Goal: Find specific page/section: Find specific page/section

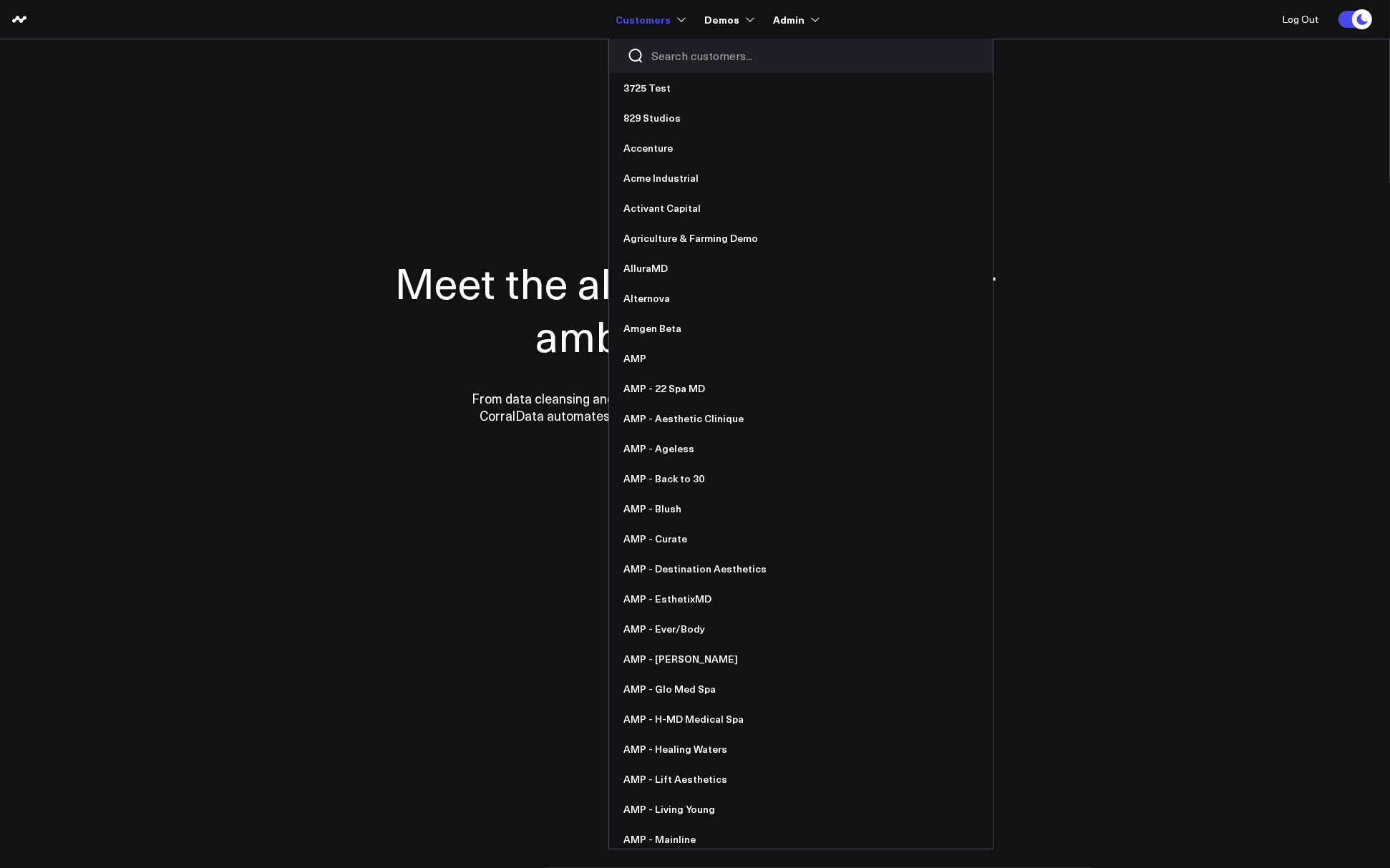
click at [632, 18] on link "Customers" at bounding box center [649, 19] width 68 height 26
click at [664, 55] on input "Search customers input" at bounding box center [813, 56] width 323 height 16
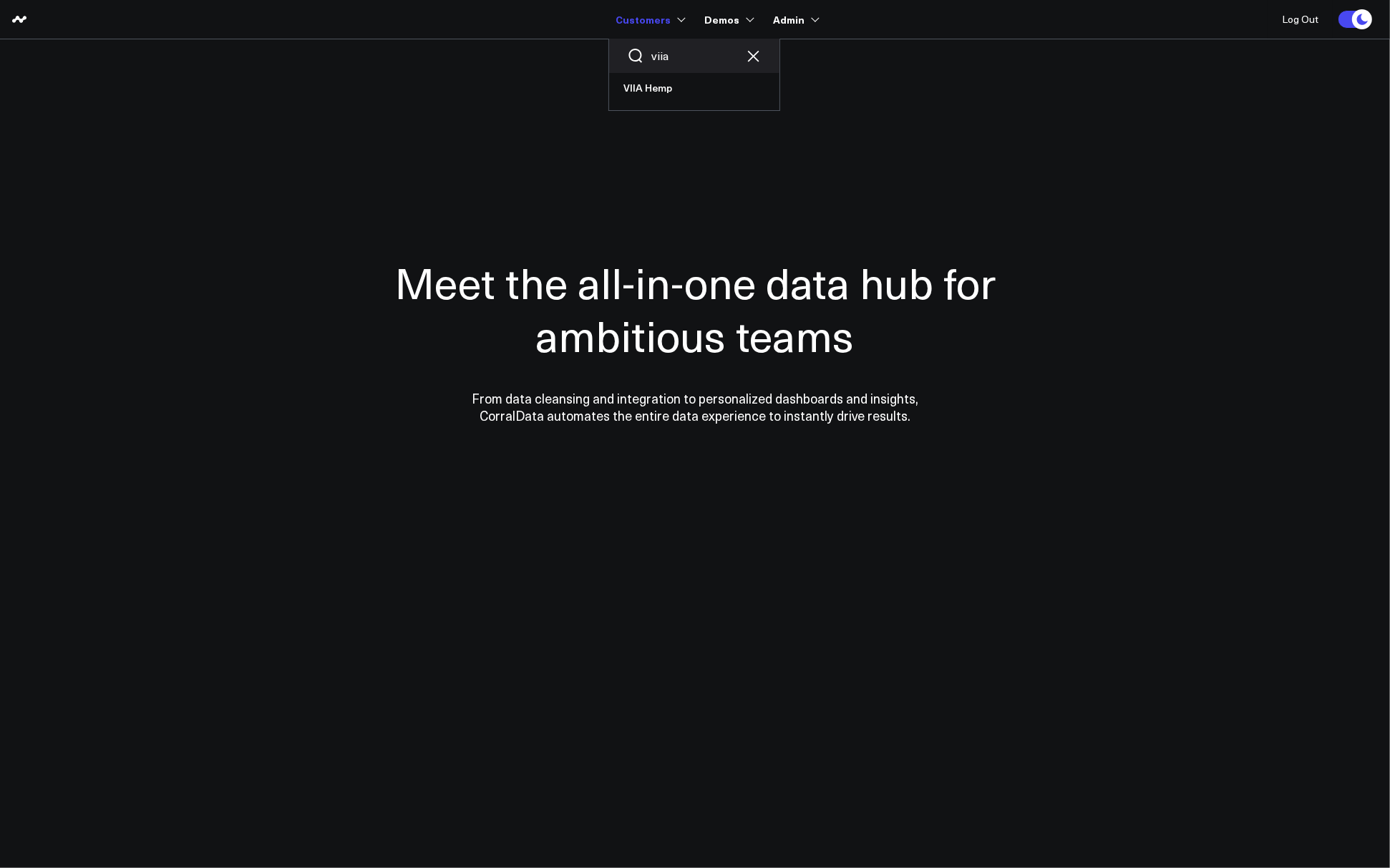
type input "viia"
click at [634, 105] on div "viia VIIA Hemp" at bounding box center [693, 75] width 172 height 72
click at [659, 98] on link "VIIA Hemp" at bounding box center [693, 88] width 170 height 30
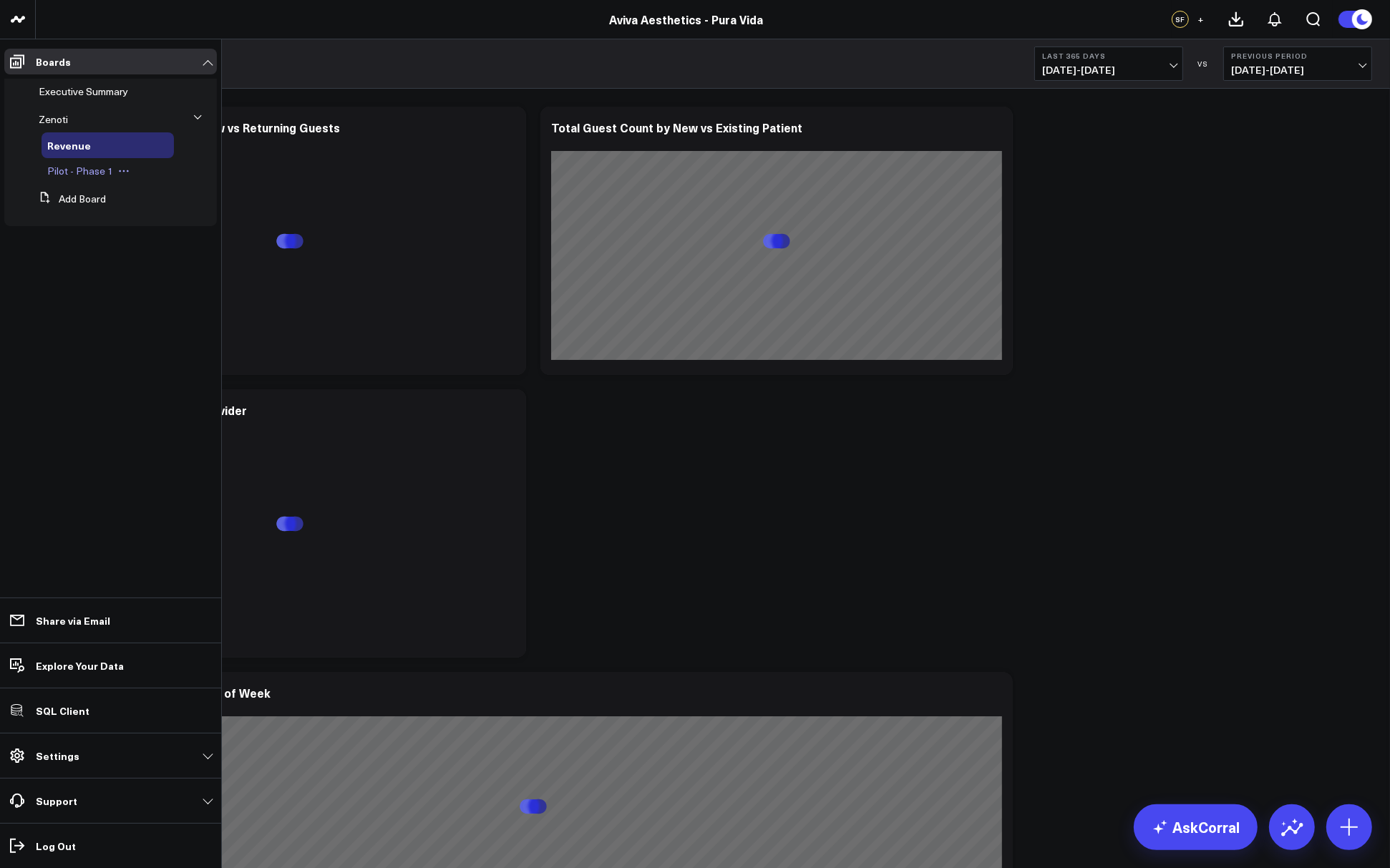
click at [64, 170] on span "Pilot - Phase 1" at bounding box center [80, 170] width 66 height 13
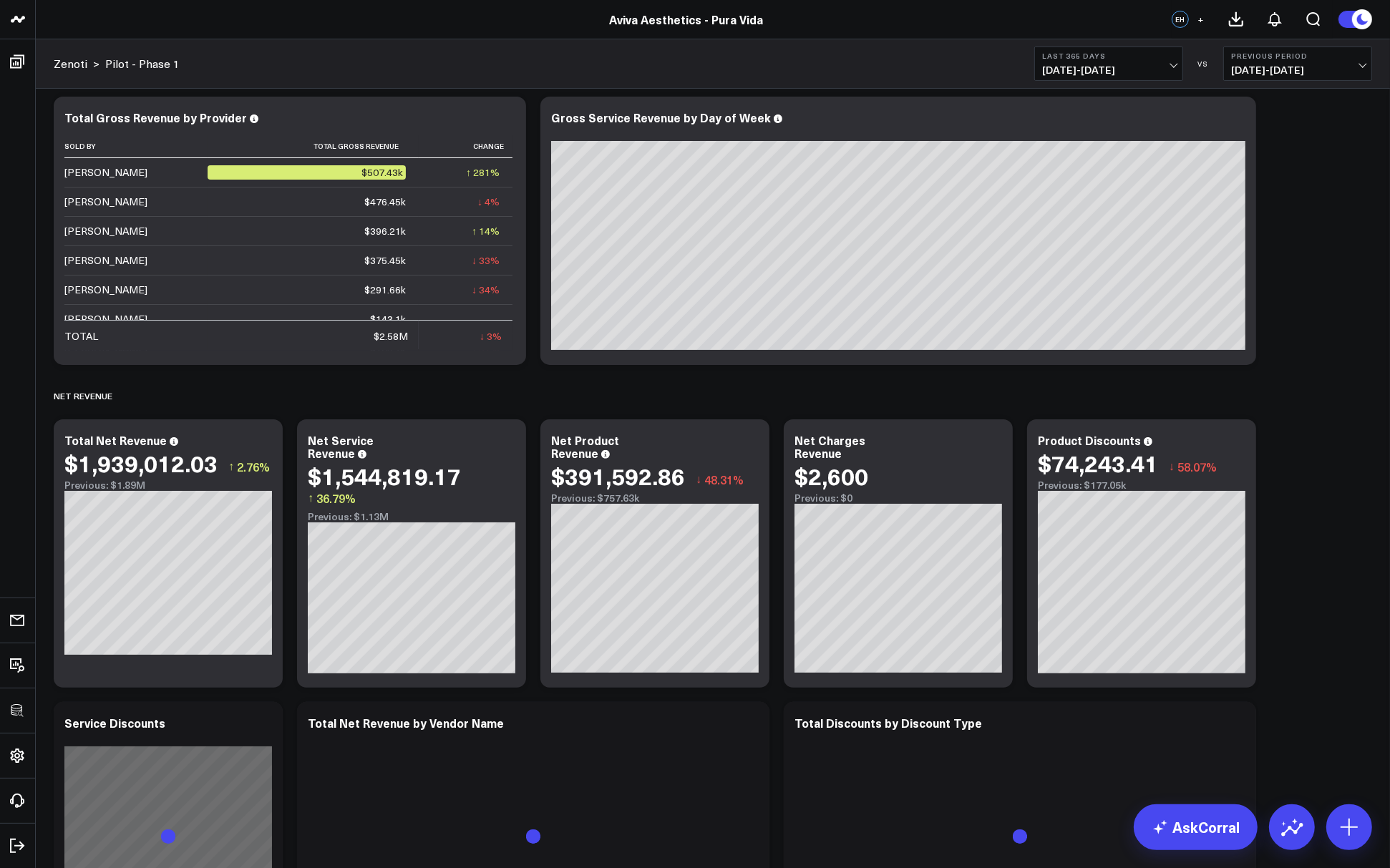
scroll to position [337, 0]
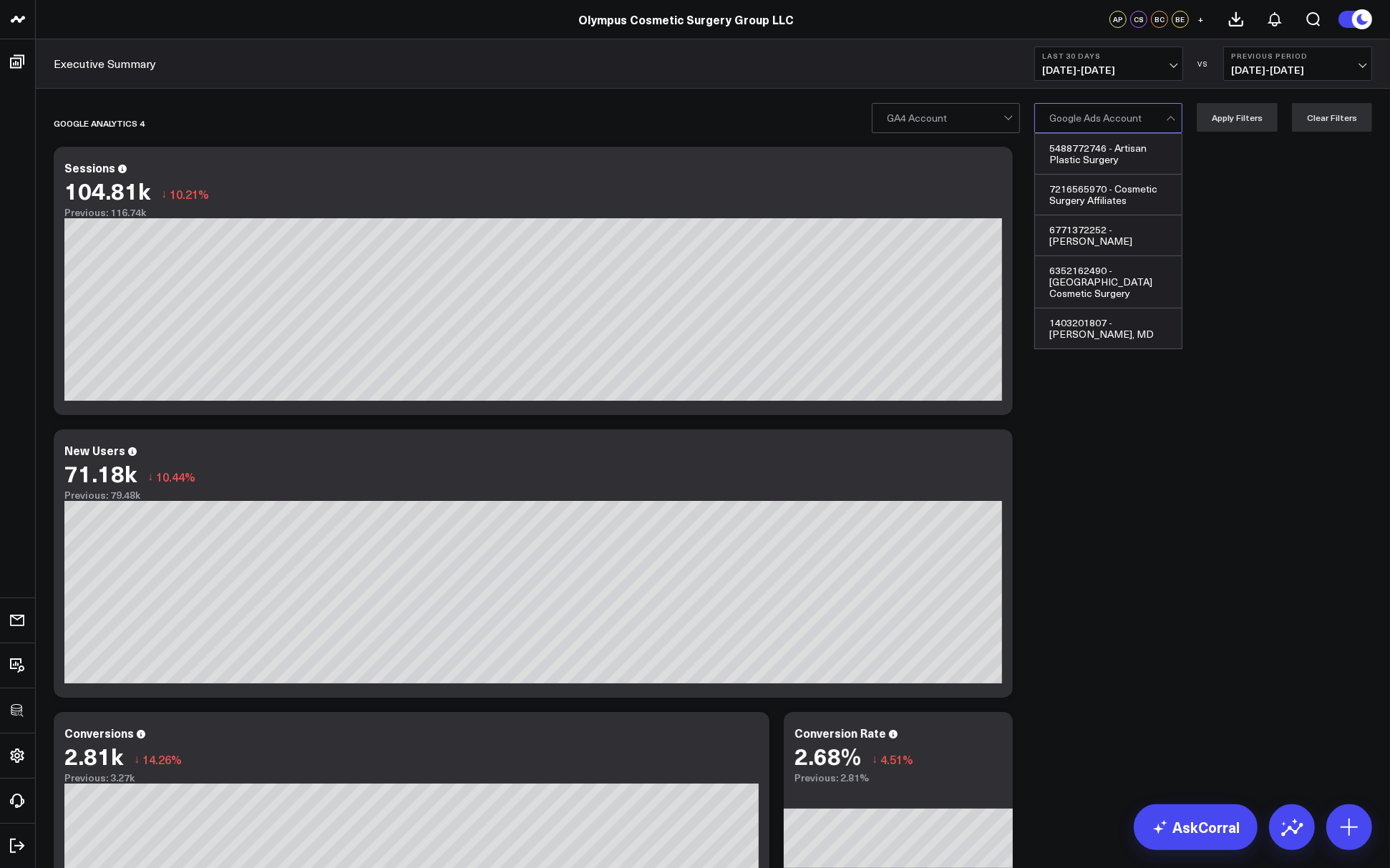
click at [1112, 123] on div at bounding box center [1107, 117] width 117 height 29
click at [1098, 268] on div "6352162490 - Palm Beach Cosmetic Surgery" at bounding box center [1108, 282] width 147 height 52
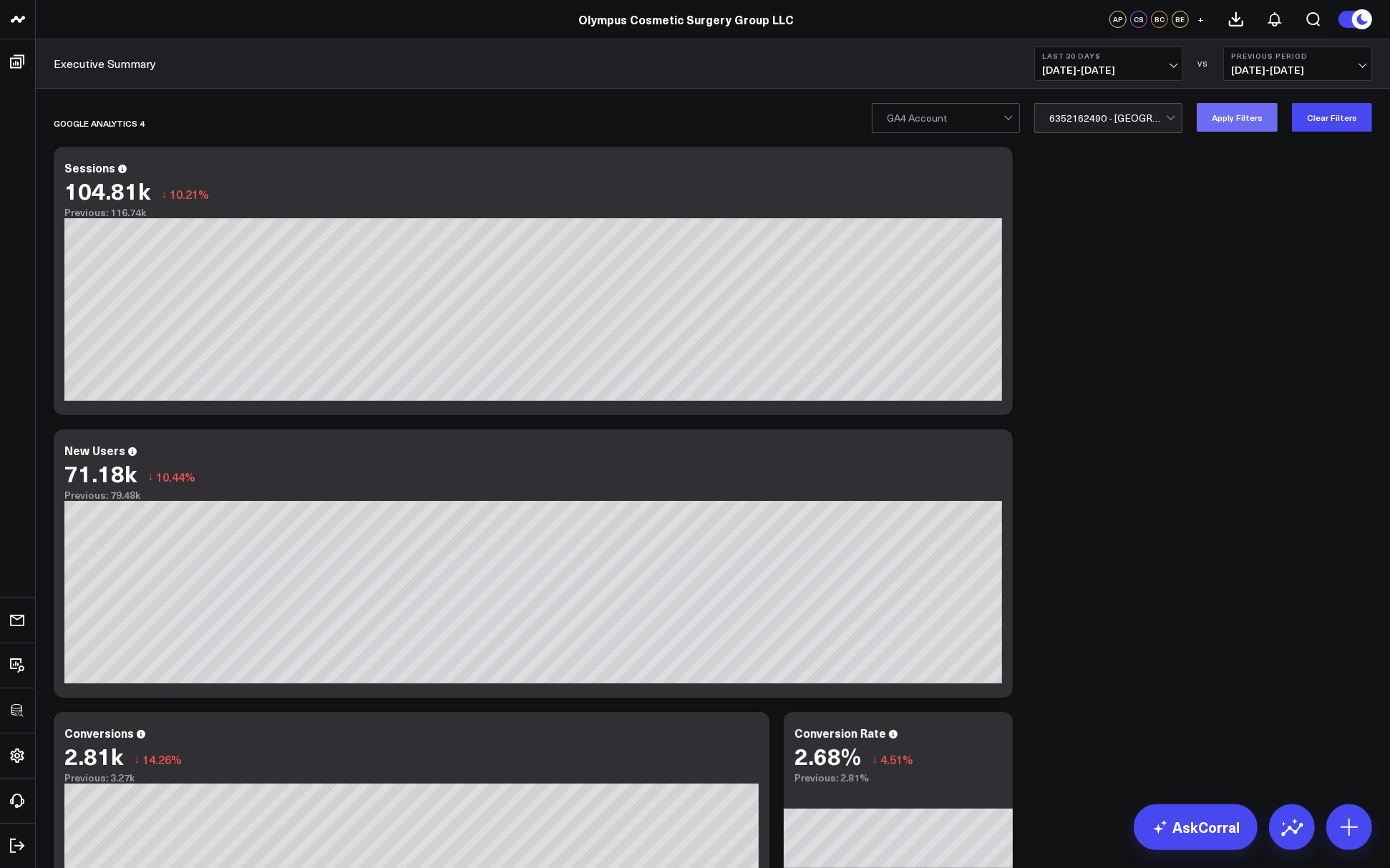
click at [1238, 113] on button "Apply Filters" at bounding box center [1237, 117] width 81 height 29
click at [944, 130] on div at bounding box center [945, 117] width 117 height 29
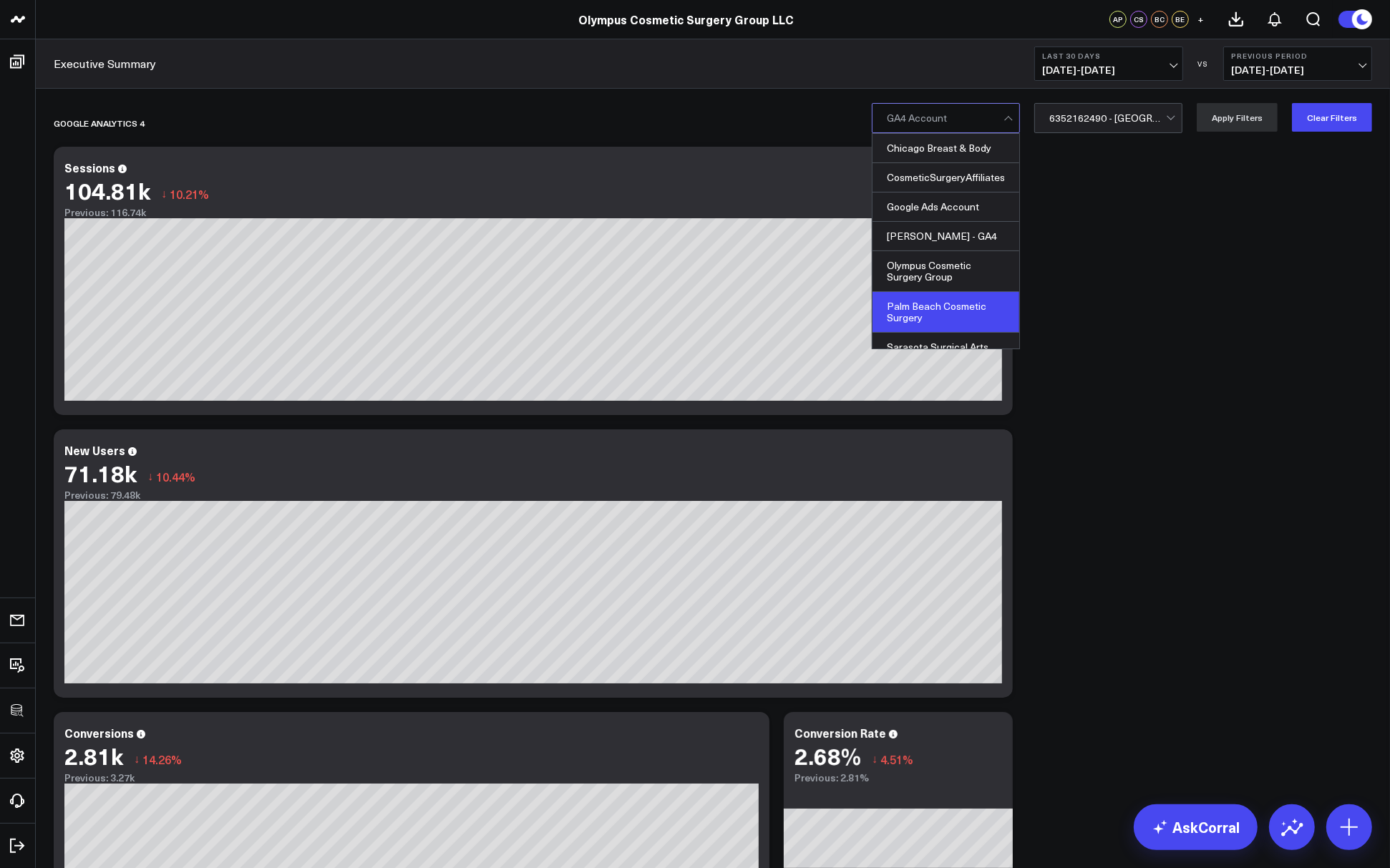
click at [931, 306] on div "Palm Beach Cosmetic Surgery" at bounding box center [945, 312] width 147 height 40
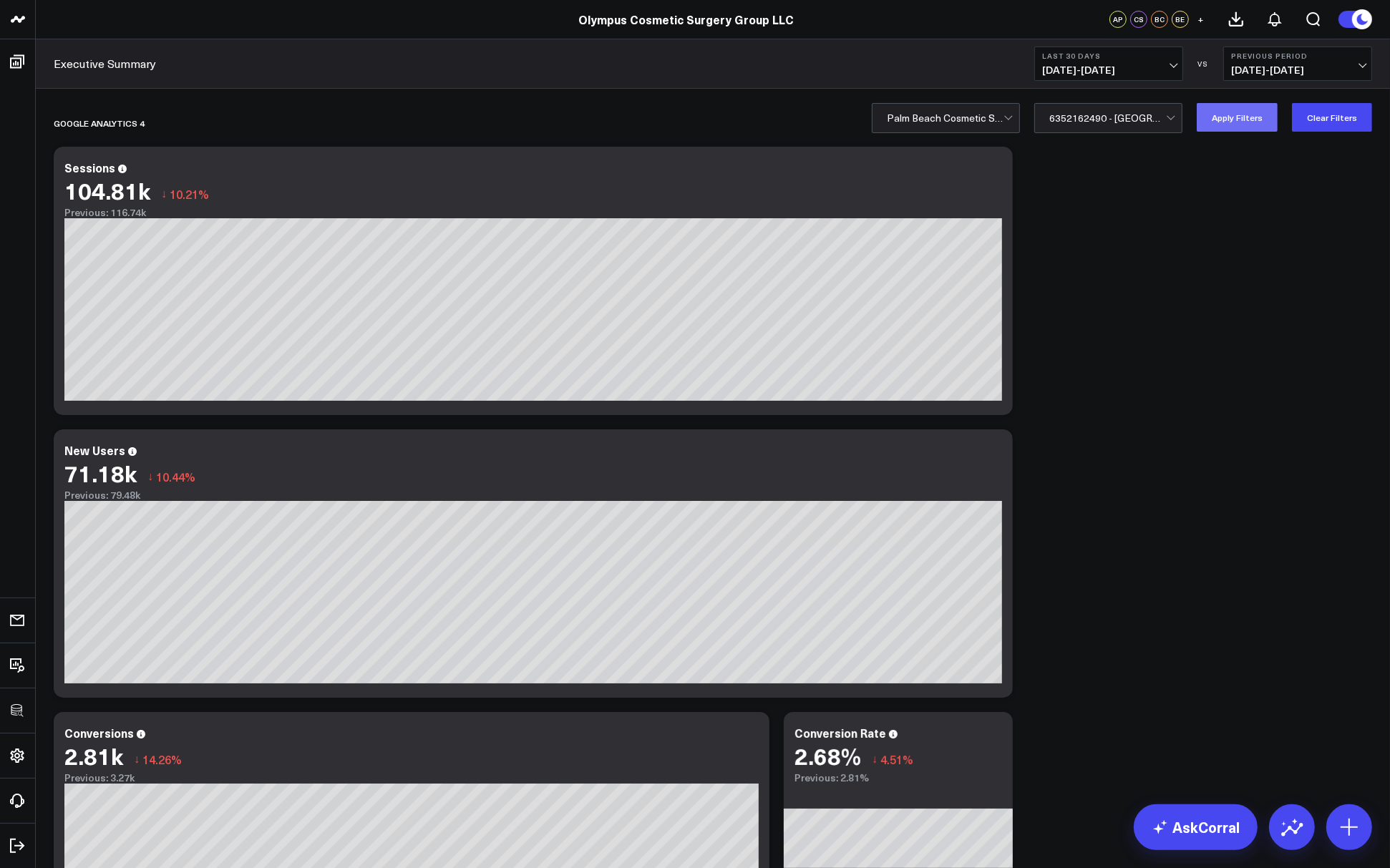
click at [1226, 126] on button "Apply Filters" at bounding box center [1237, 117] width 81 height 29
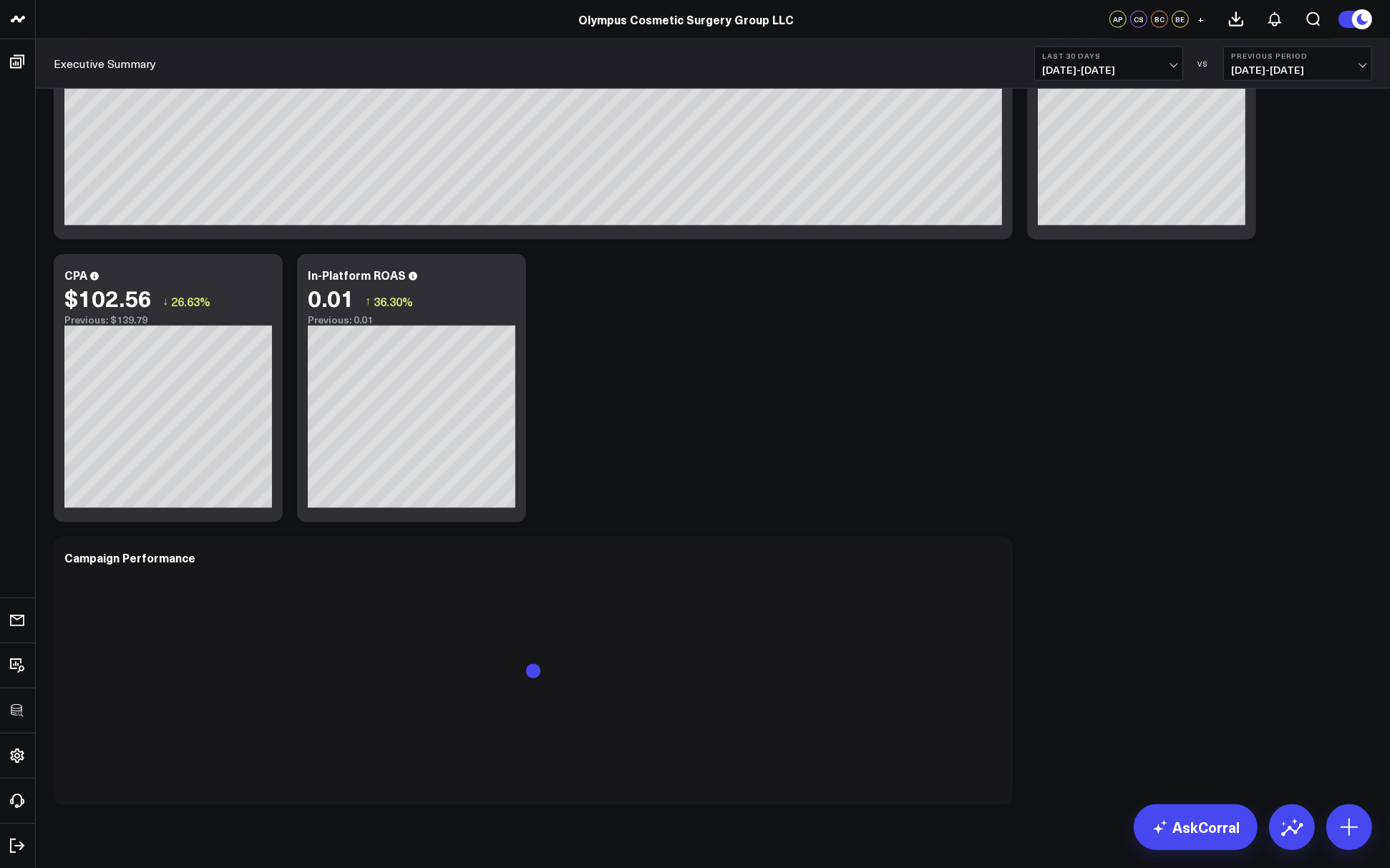
scroll to position [1940, 0]
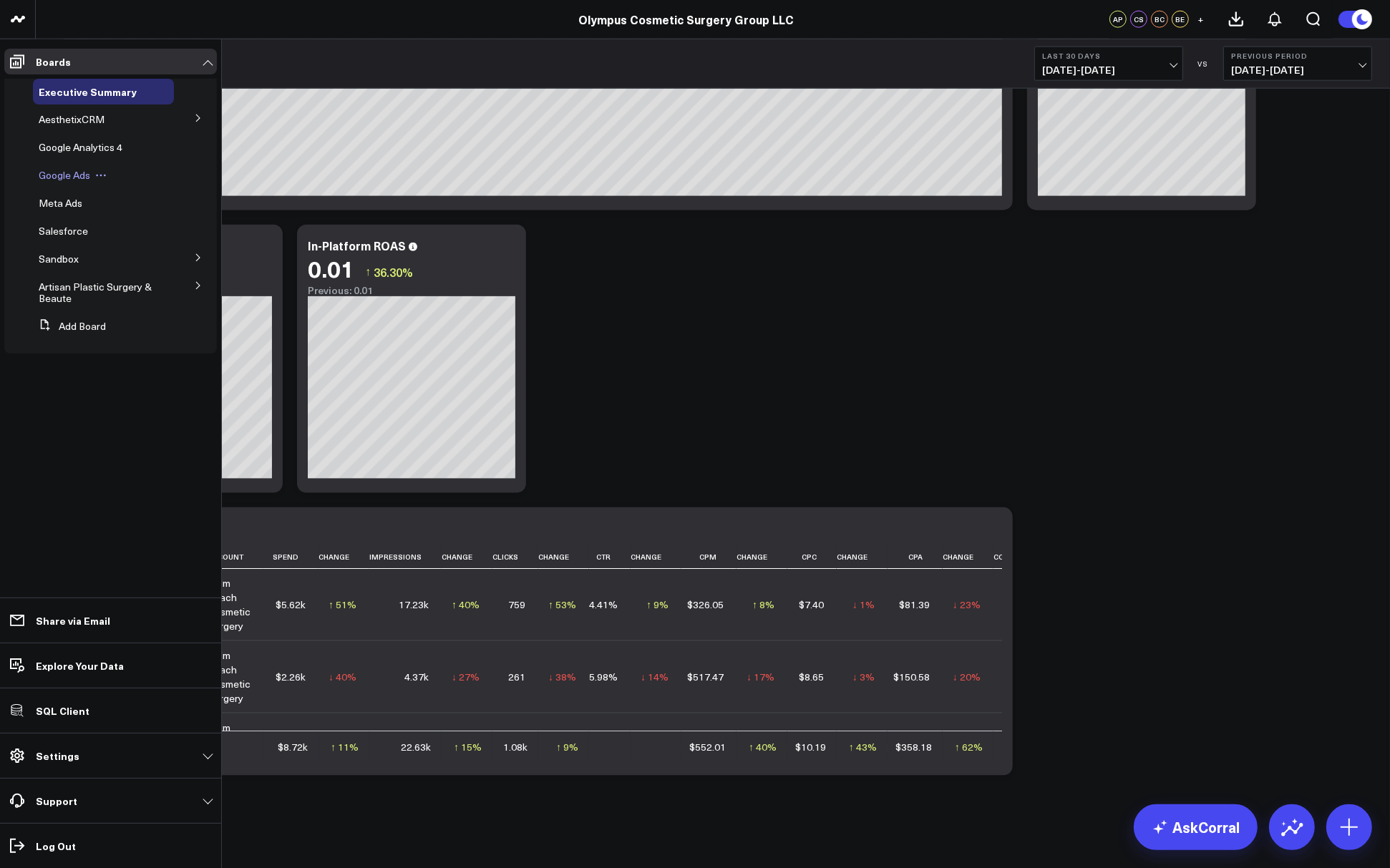
click at [73, 176] on span "Google Ads" at bounding box center [65, 174] width 51 height 13
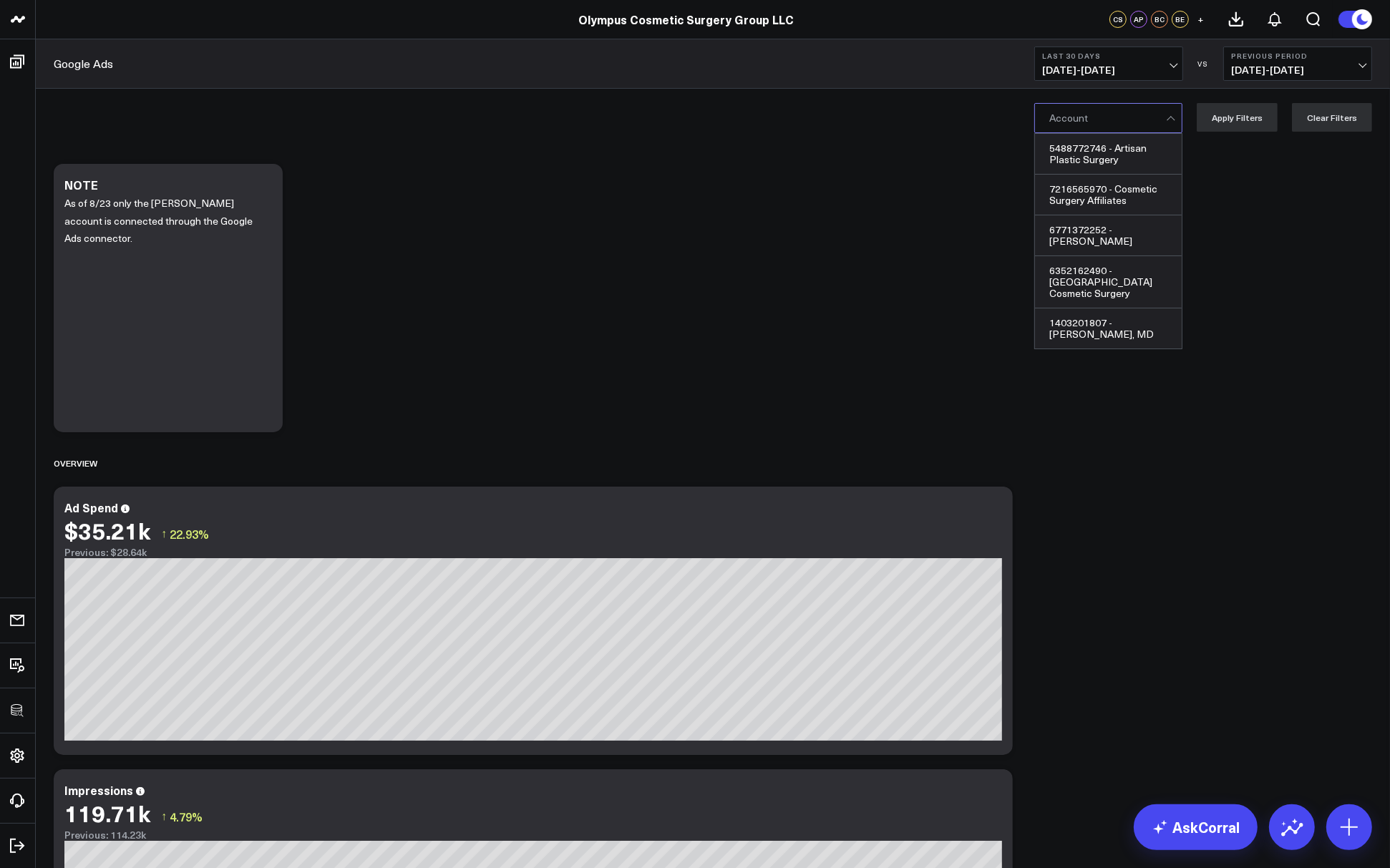
click at [1070, 123] on div at bounding box center [1107, 117] width 117 height 29
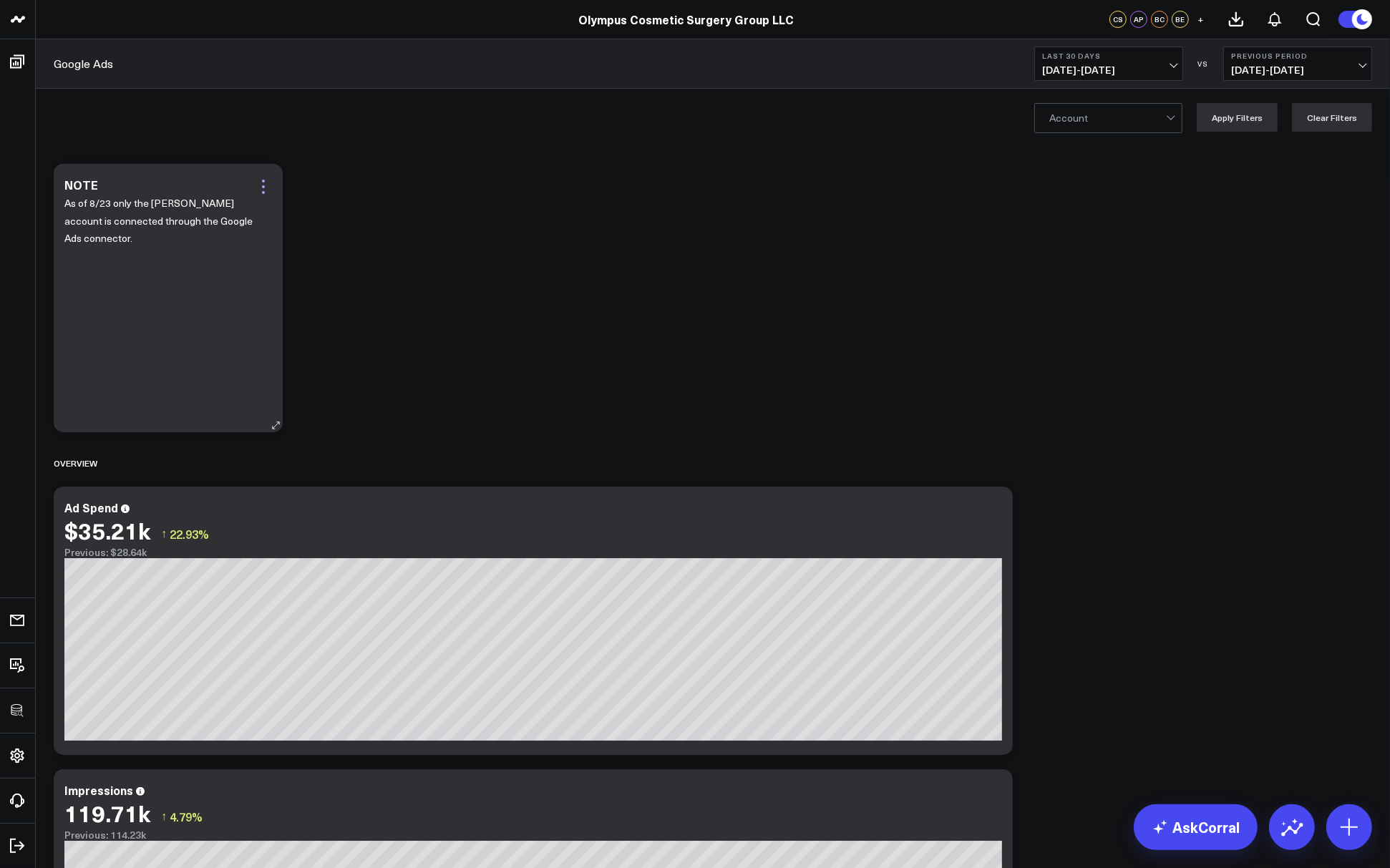
click at [266, 184] on icon at bounding box center [264, 186] width 17 height 17
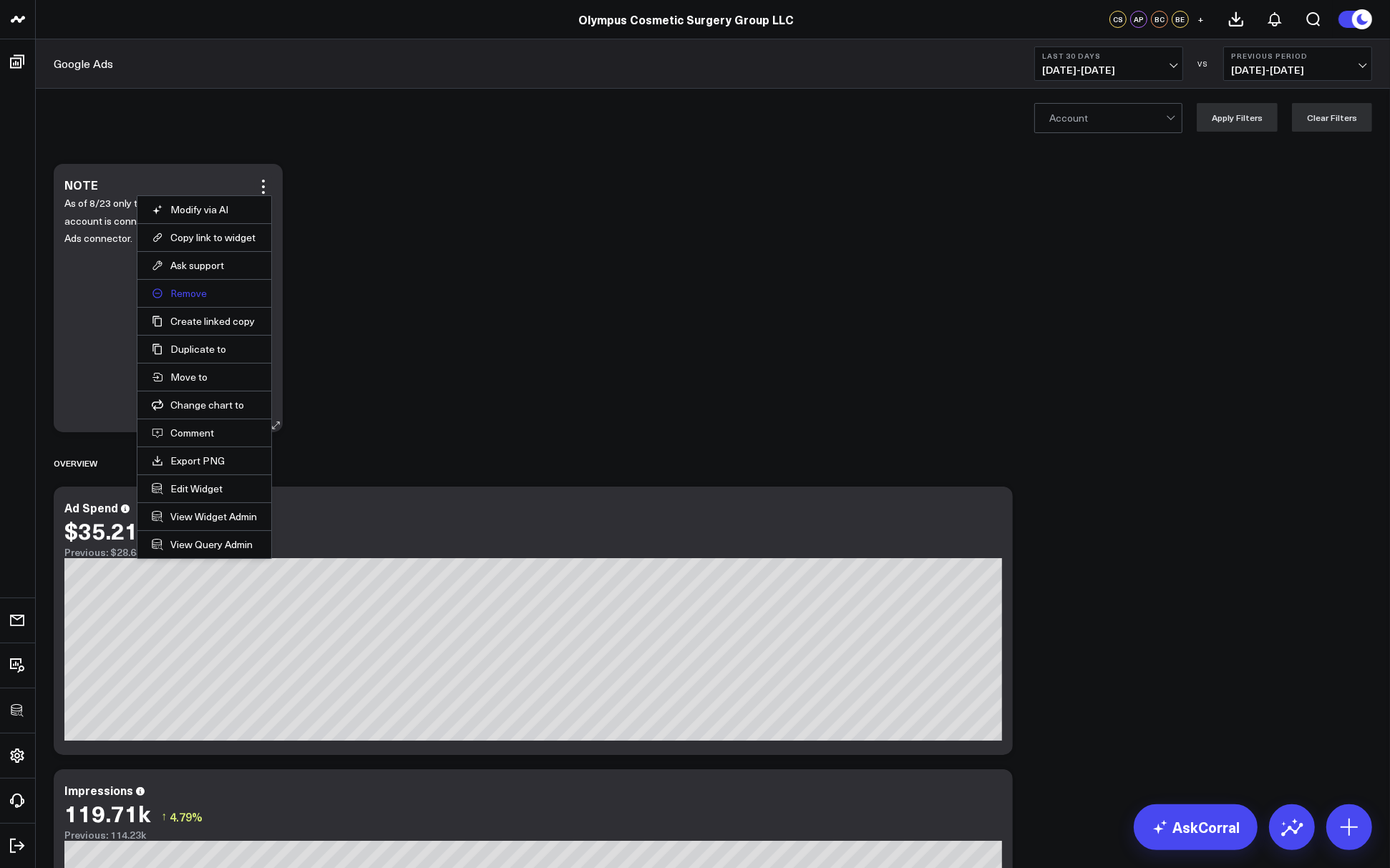
click at [189, 291] on button "Remove" at bounding box center [204, 293] width 105 height 13
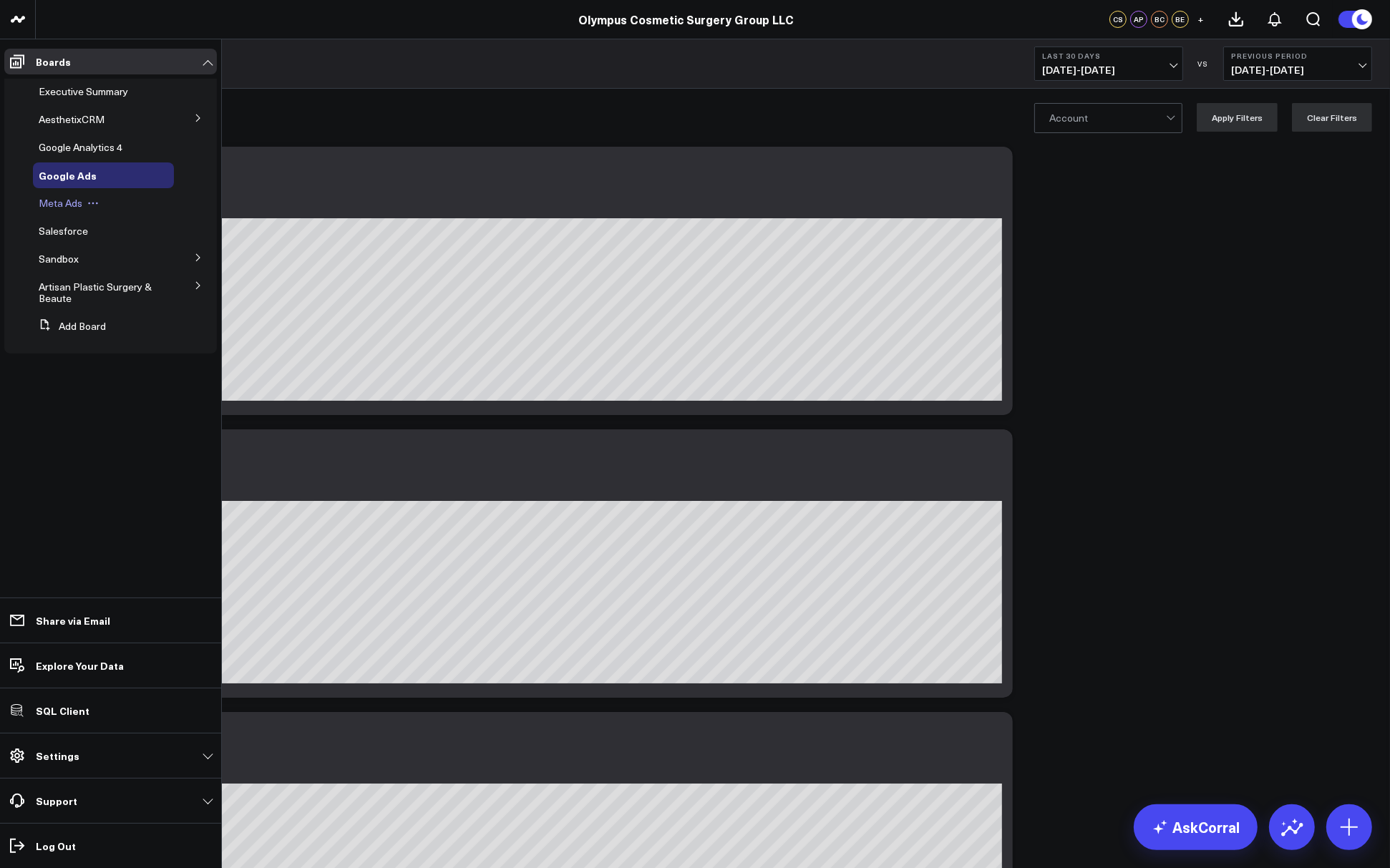
click at [50, 203] on span "Meta Ads" at bounding box center [61, 202] width 44 height 13
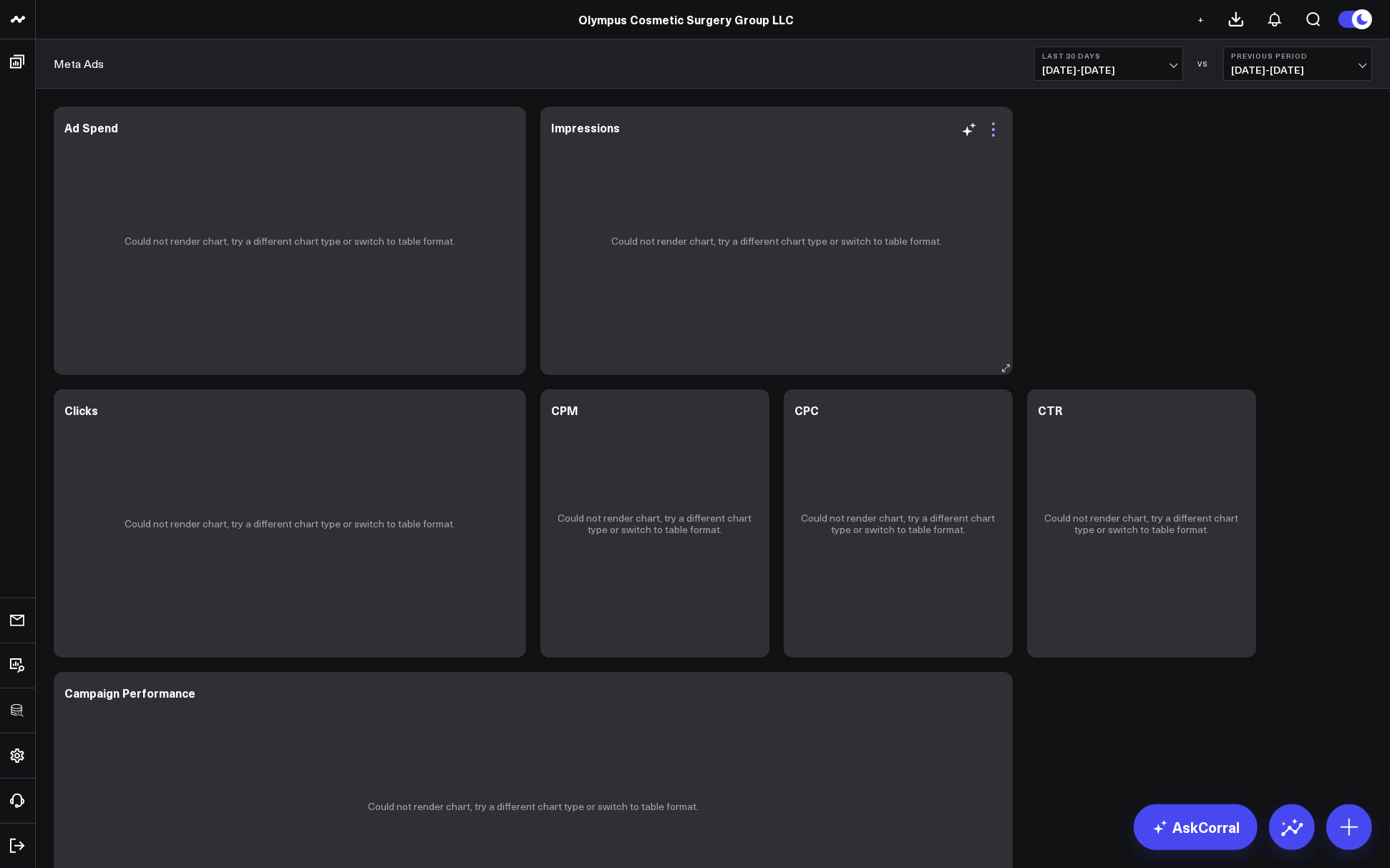
click at [985, 134] on icon at bounding box center [994, 130] width 17 height 17
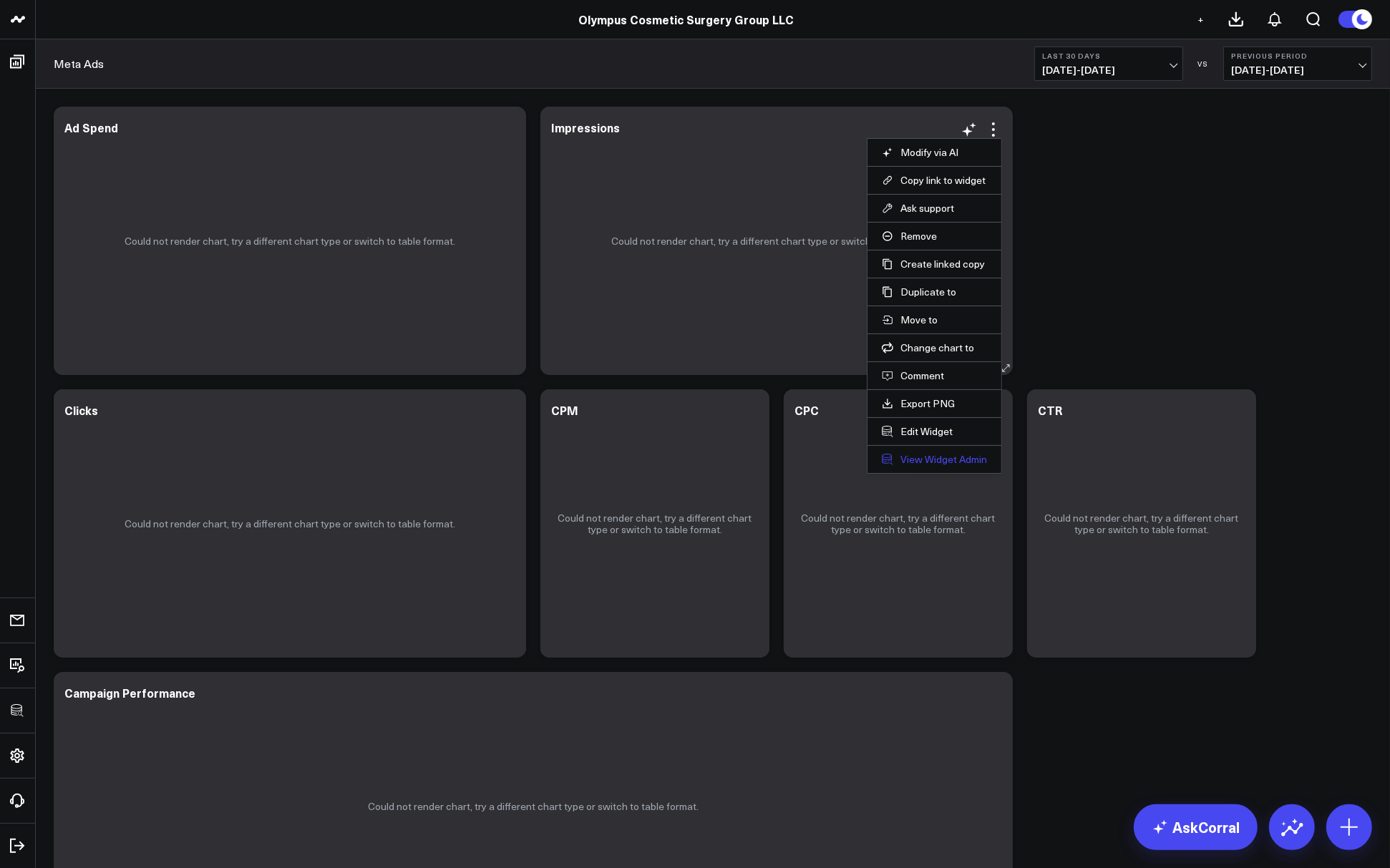
click at [918, 455] on link "View Widget Admin" at bounding box center [934, 459] width 105 height 13
